Goal: Task Accomplishment & Management: Complete application form

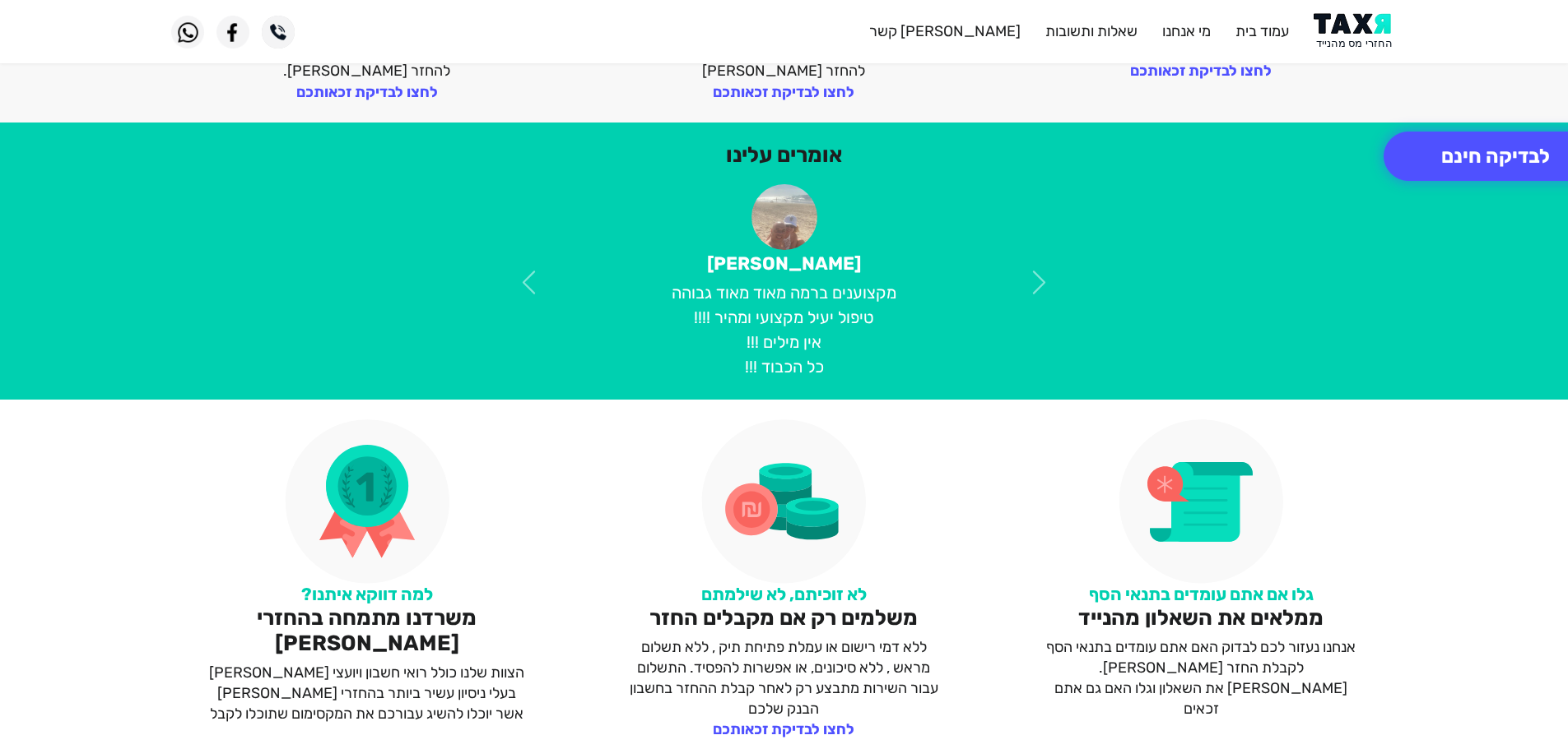
scroll to position [904, 0]
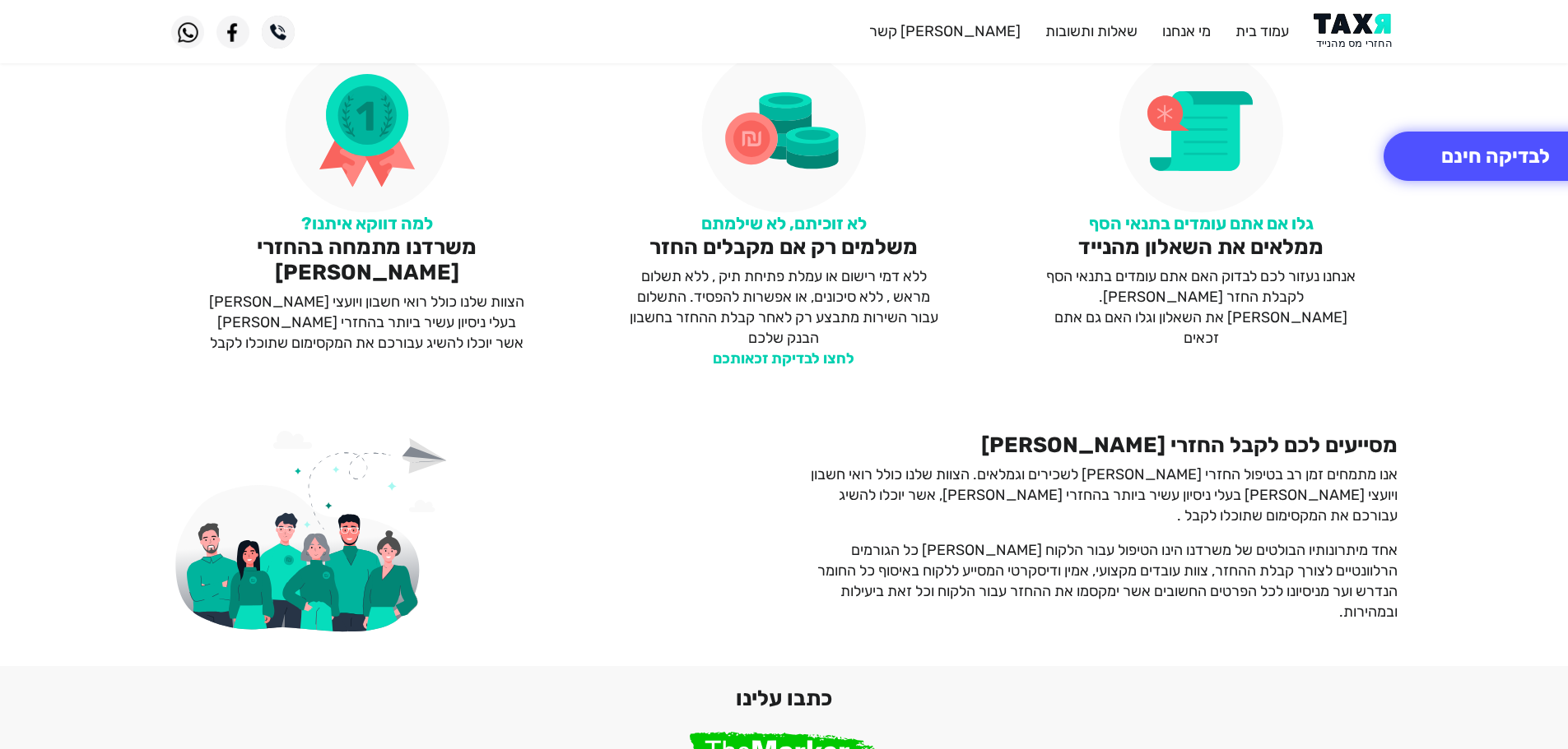
click at [822, 361] on link "לחצו לבדיקת זכאותכם" at bounding box center [784, 358] width 142 height 18
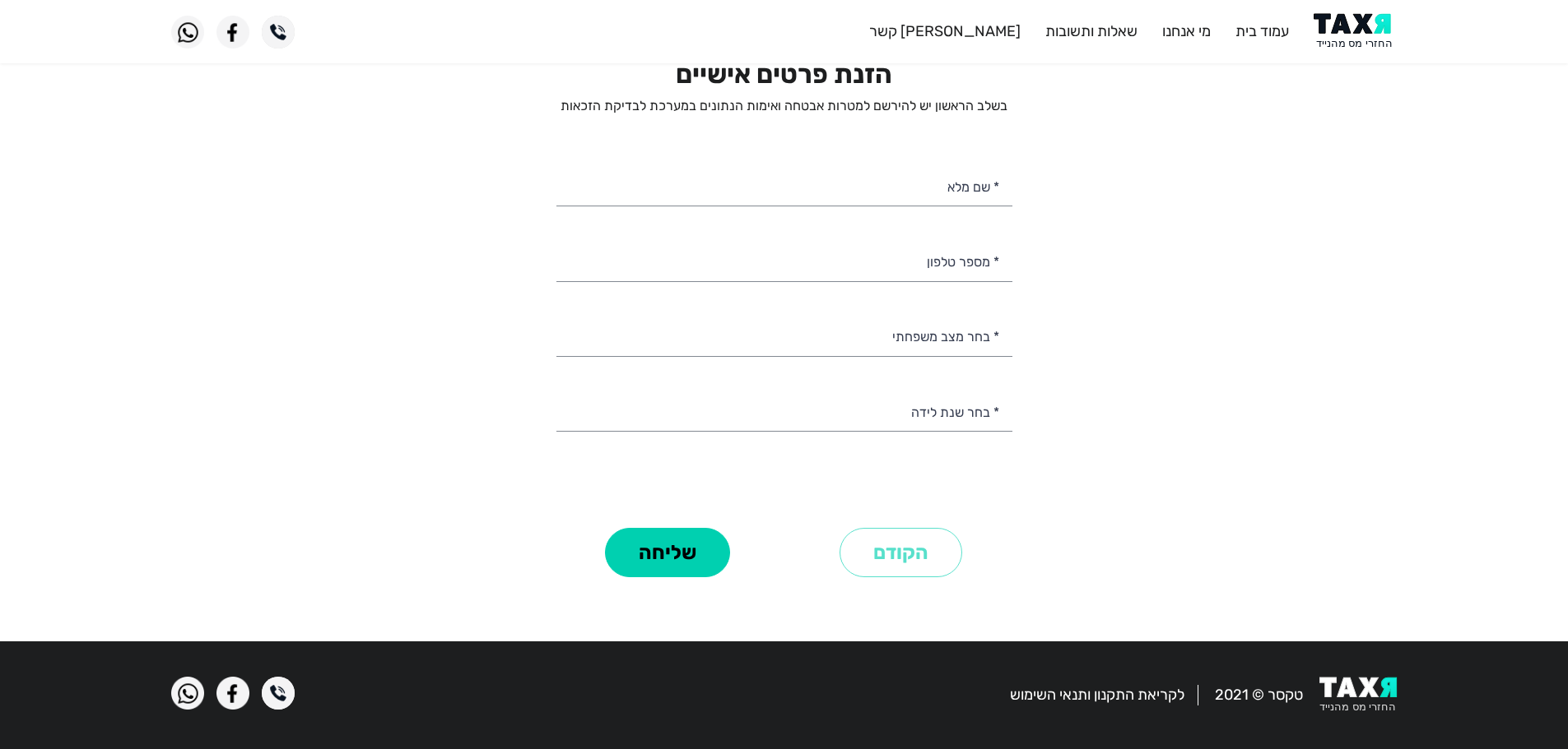
scroll to position [1, 0]
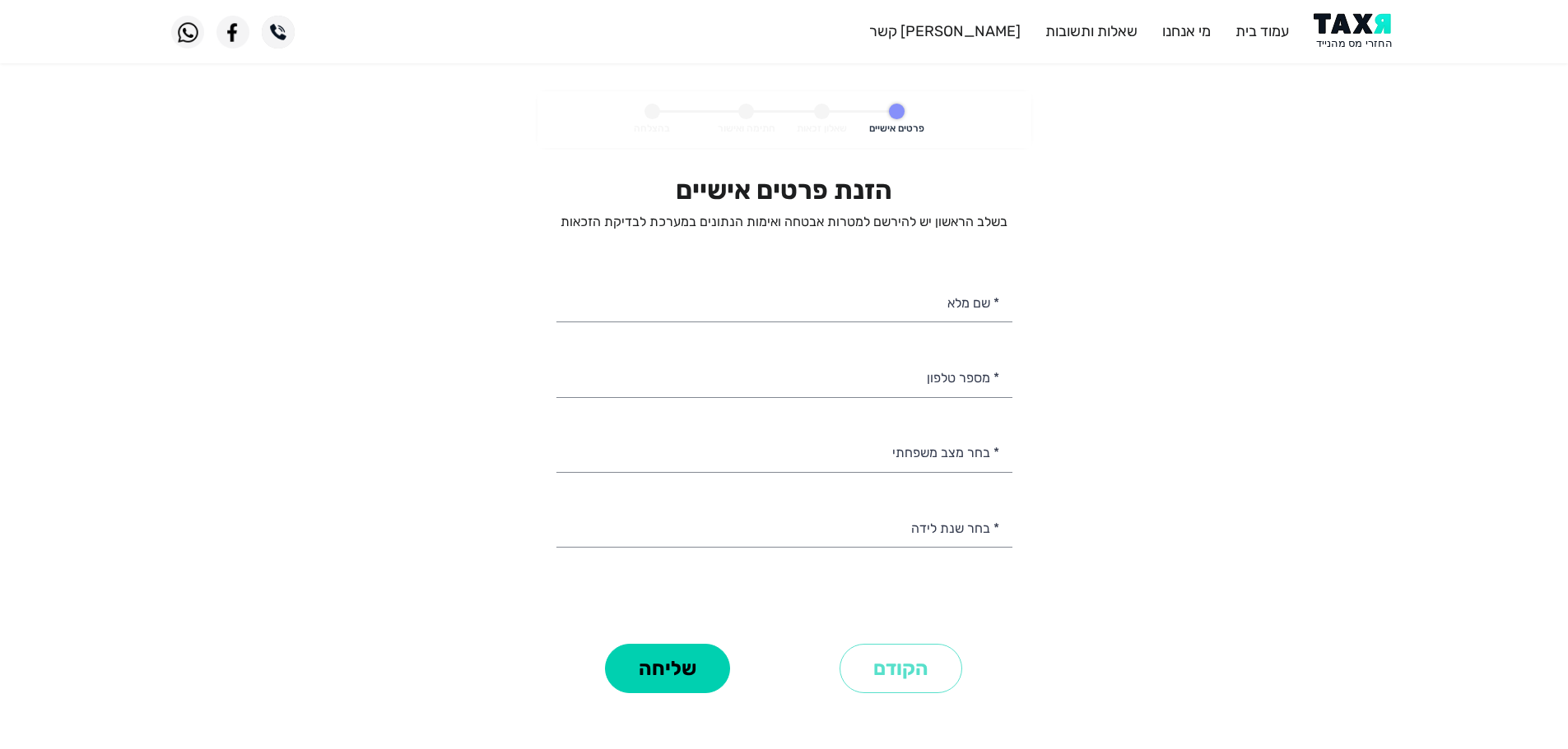
select select
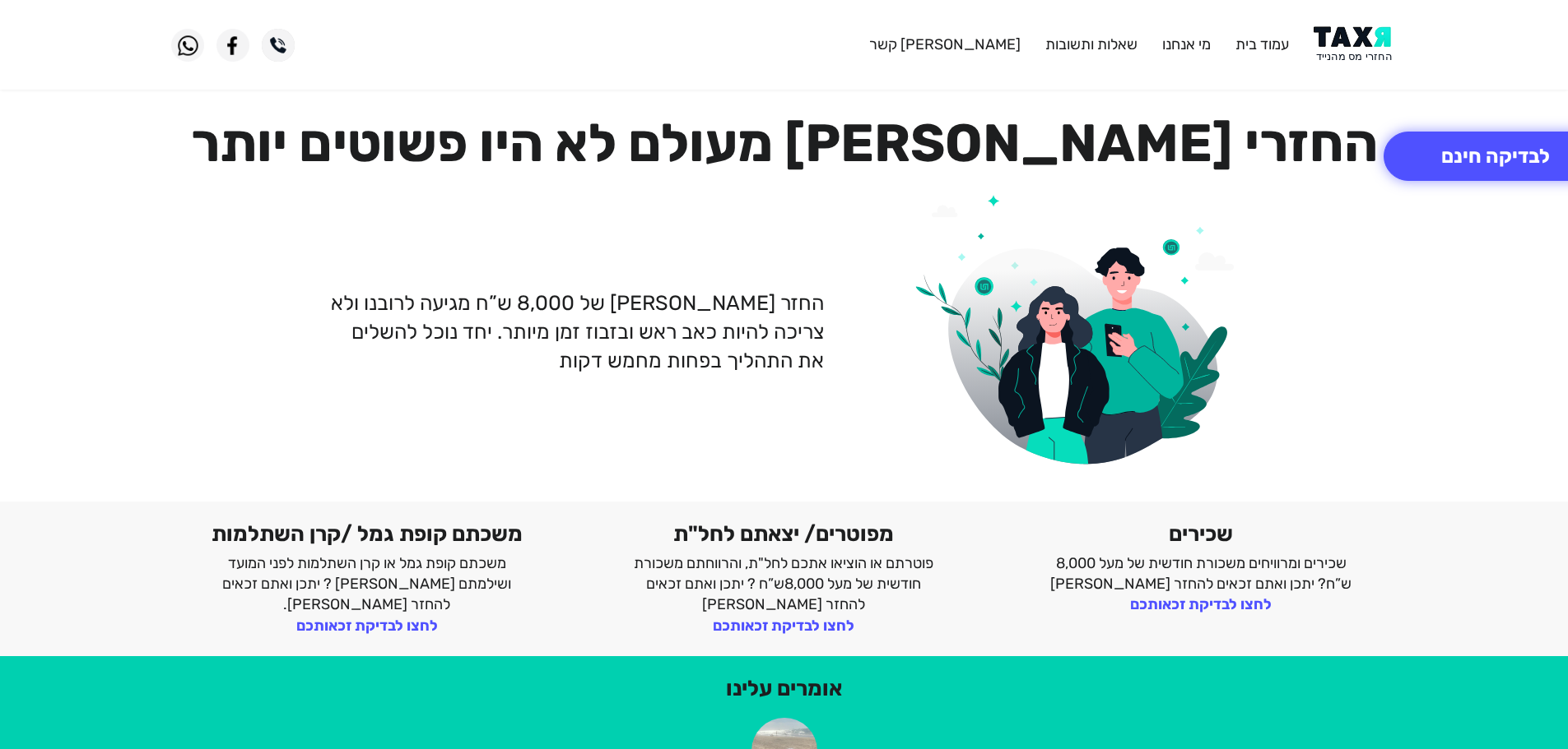
click at [1339, 39] on img at bounding box center [1355, 44] width 83 height 37
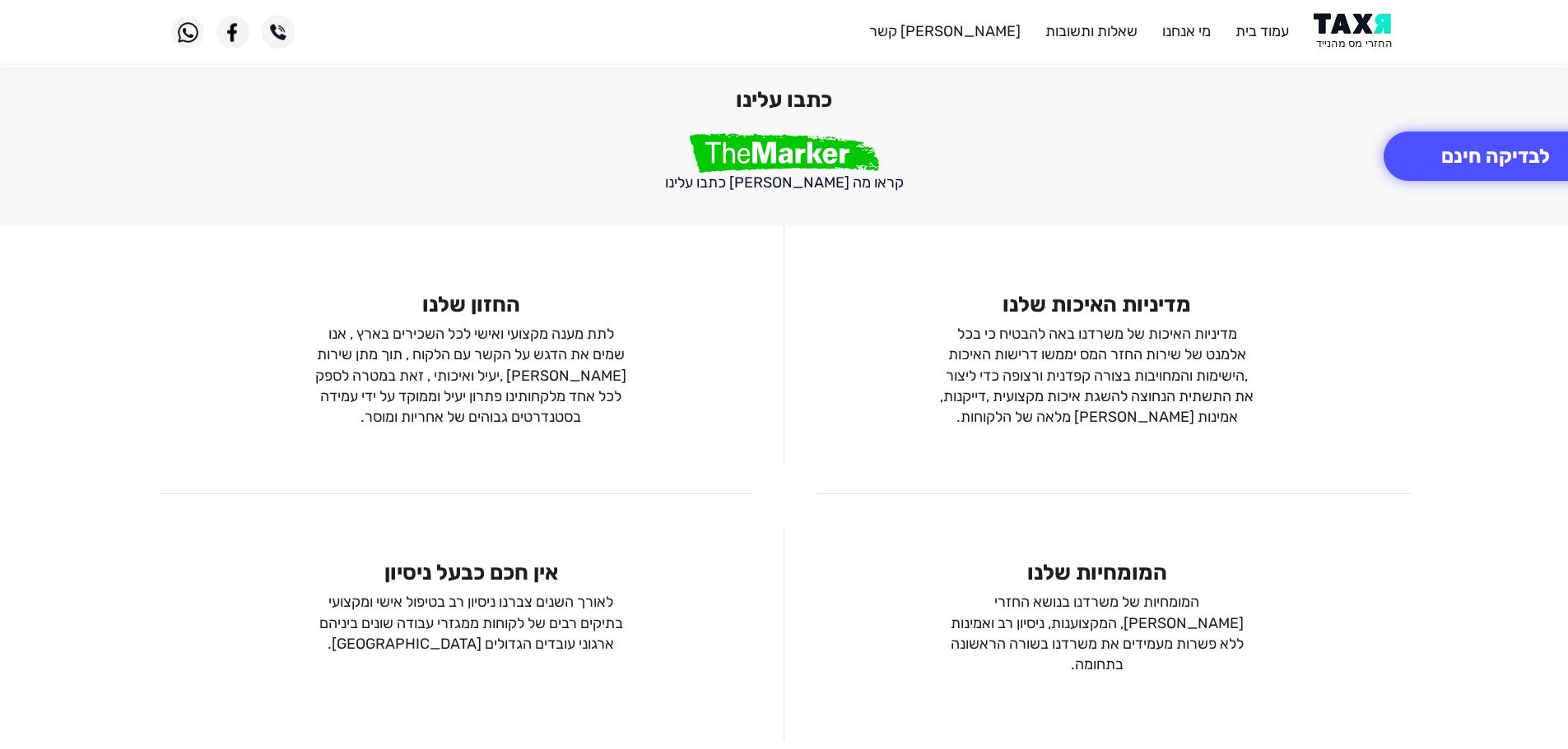
scroll to position [845, 0]
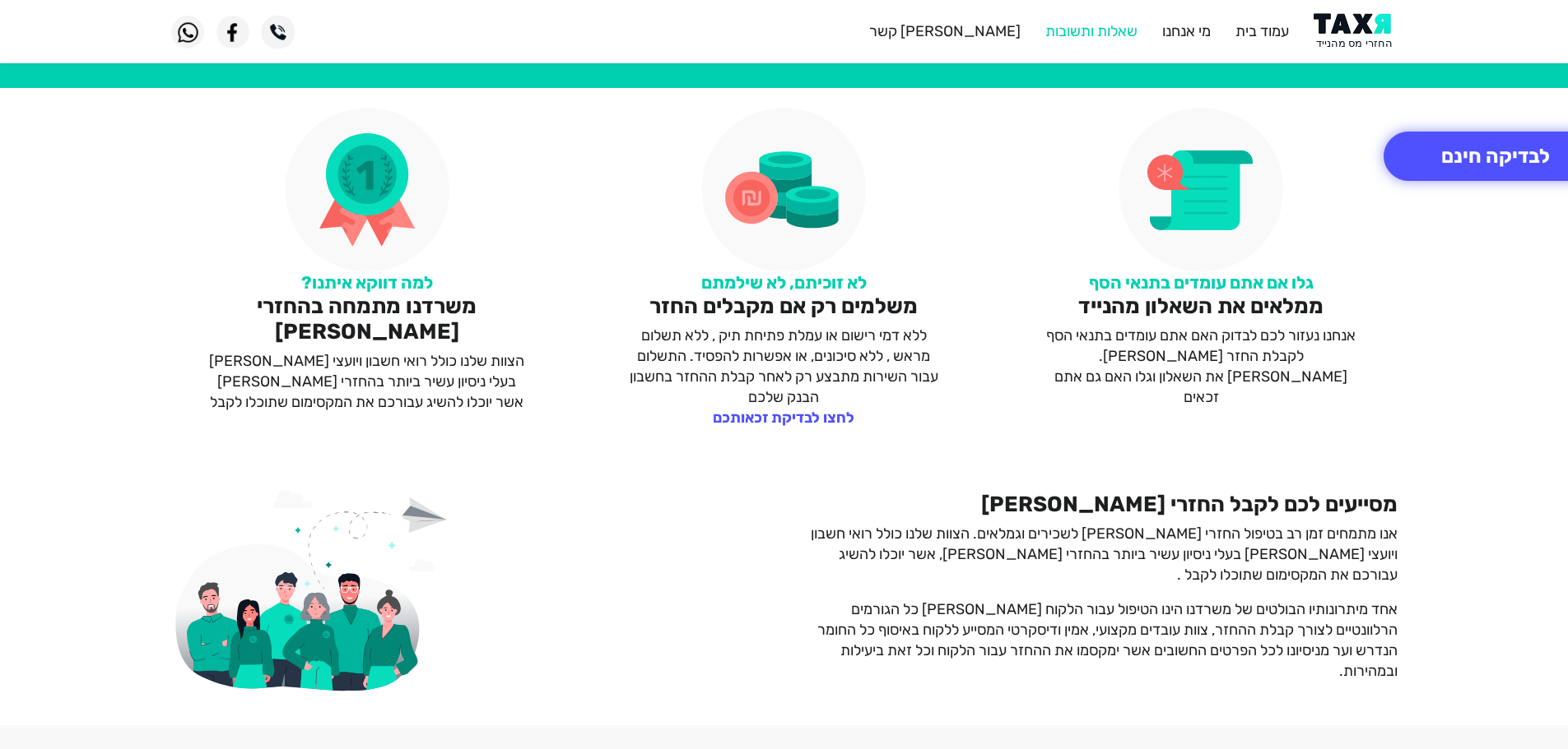
click at [1089, 27] on link "שאלות ותשובות" at bounding box center [1091, 31] width 92 height 18
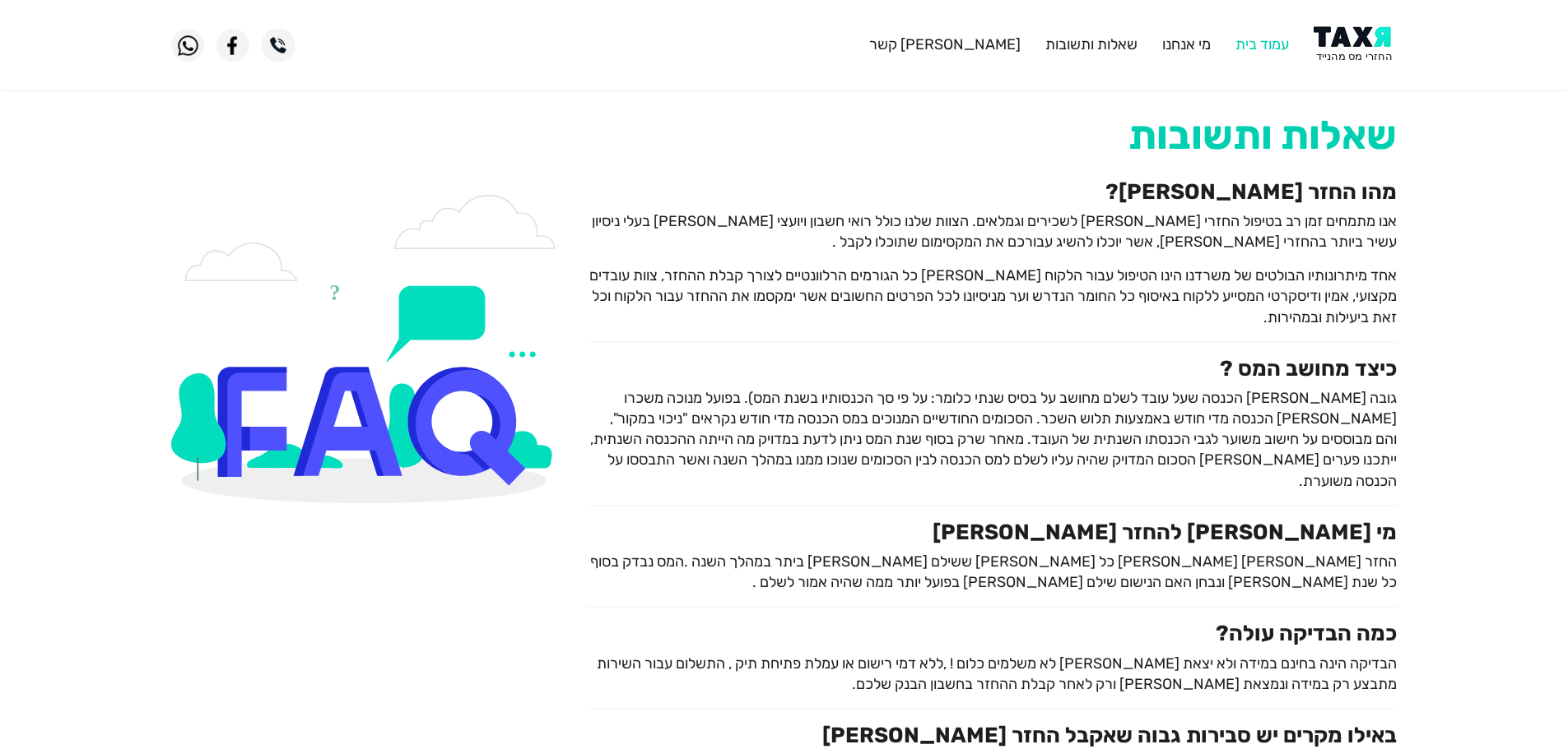
click at [1243, 51] on link "עמוד בית" at bounding box center [1262, 44] width 54 height 18
